Goal: Obtain resource: Download file/media

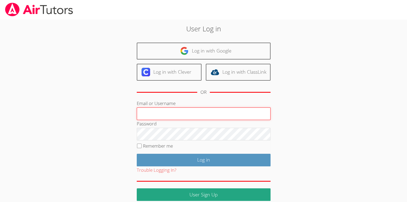
type input "[EMAIL_ADDRESS][DOMAIN_NAME]"
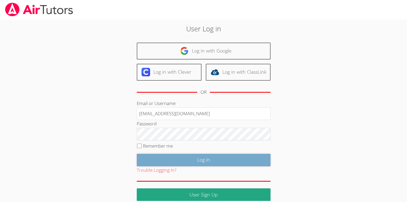
click at [182, 164] on input "Log in" at bounding box center [204, 160] width 134 height 13
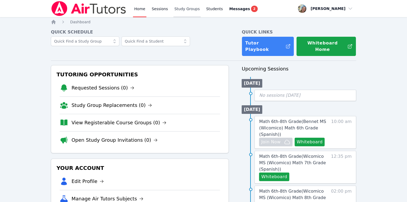
click at [186, 8] on link "Study Groups" at bounding box center [188, 8] width 28 height 17
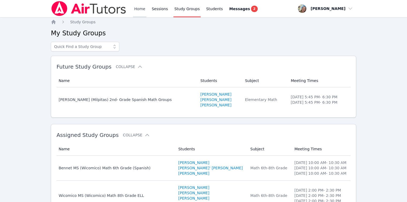
click at [138, 7] on link "Home" at bounding box center [139, 8] width 13 height 17
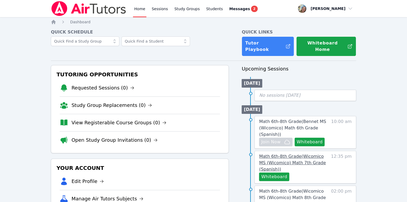
click at [299, 159] on link "Math 6th-8th Grade ( Wicomico MS (Wicomico) Math 7th Grade (Spanish) )" at bounding box center [293, 162] width 69 height 19
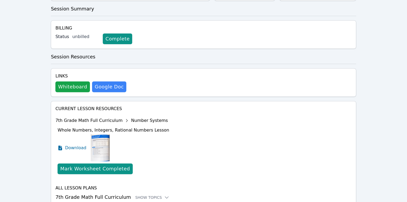
scroll to position [167, 0]
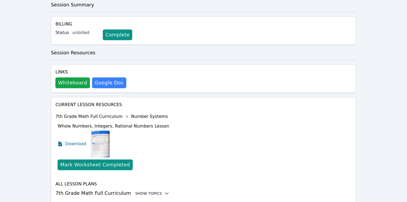
click at [164, 191] on icon at bounding box center [166, 193] width 5 height 5
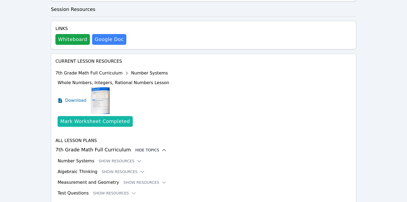
scroll to position [211, 0]
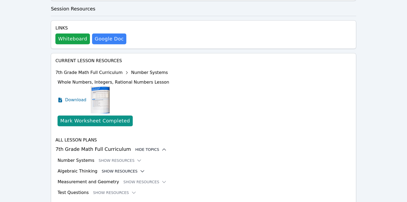
click at [130, 168] on button "Show Resources" at bounding box center [123, 170] width 43 height 5
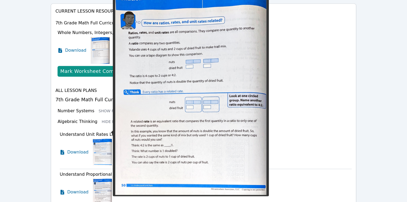
scroll to position [291, 0]
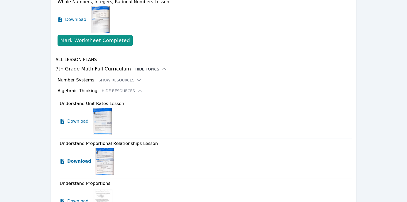
click at [81, 158] on span "Download" at bounding box center [79, 161] width 24 height 6
click at [81, 198] on span "Download" at bounding box center [79, 201] width 24 height 6
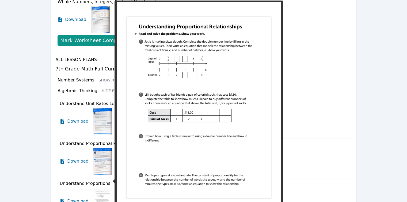
click at [98, 188] on img at bounding box center [103, 201] width 21 height 27
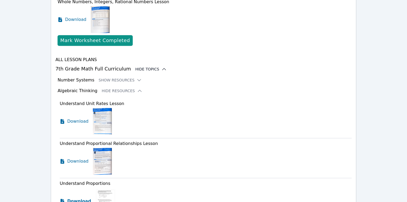
click at [71, 198] on span "Download" at bounding box center [79, 201] width 24 height 6
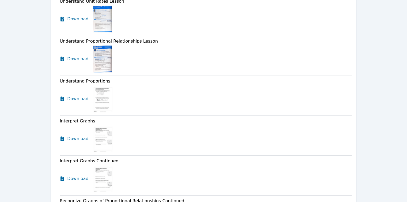
scroll to position [398, 0]
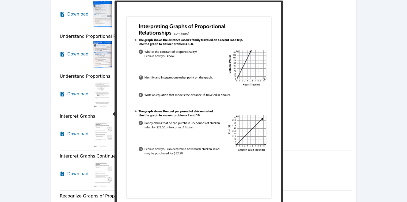
click at [105, 121] on img at bounding box center [103, 134] width 21 height 27
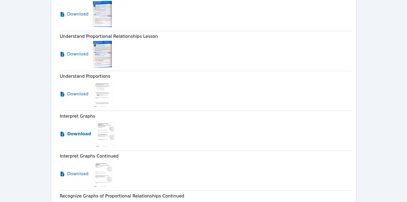
click at [78, 131] on span "Download" at bounding box center [79, 134] width 24 height 6
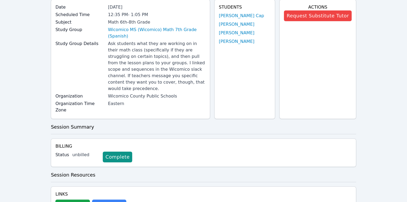
scroll to position [0, 0]
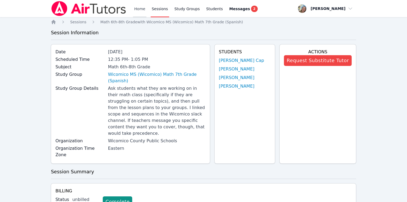
click at [138, 6] on link "Home" at bounding box center [139, 8] width 13 height 17
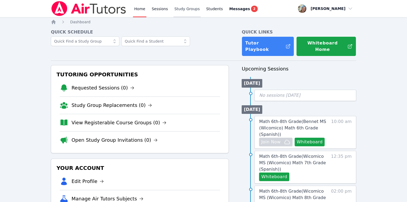
click at [183, 14] on link "Study Groups" at bounding box center [188, 8] width 28 height 17
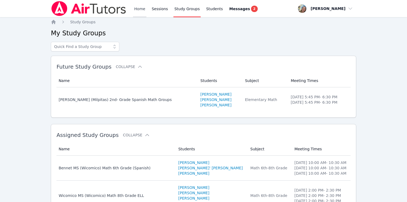
click at [142, 12] on link "Home" at bounding box center [139, 8] width 13 height 17
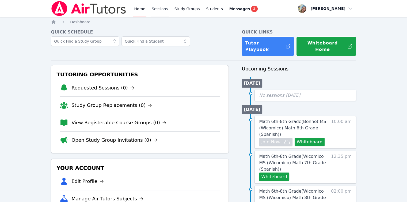
click at [157, 10] on link "Sessions" at bounding box center [160, 8] width 18 height 17
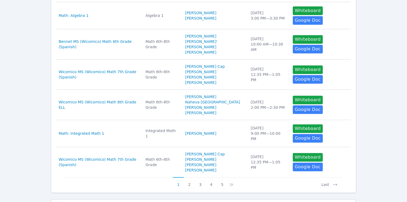
scroll to position [250, 0]
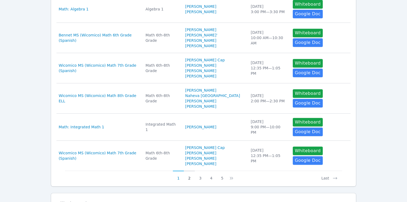
click at [188, 171] on button "2" at bounding box center [189, 176] width 11 height 10
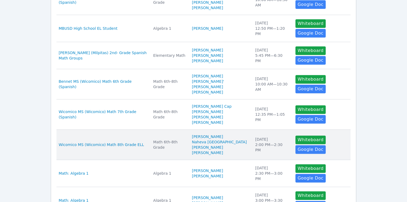
scroll to position [241, 0]
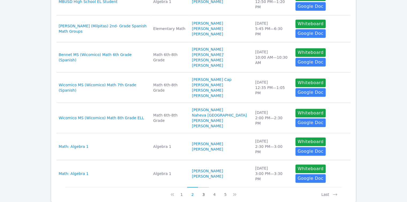
click at [203, 187] on button "3" at bounding box center [203, 192] width 11 height 10
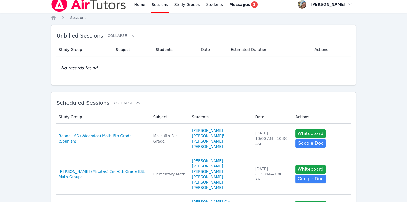
scroll to position [0, 0]
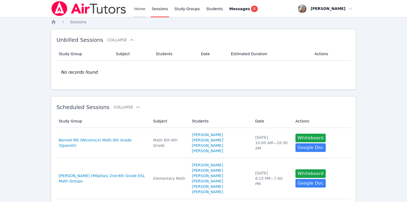
click at [142, 13] on link "Home" at bounding box center [139, 8] width 13 height 17
